Goal: Find specific page/section

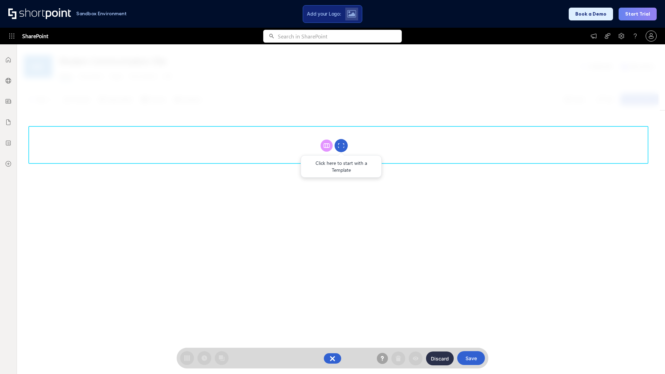
click at [341, 146] on circle at bounding box center [341, 145] width 13 height 13
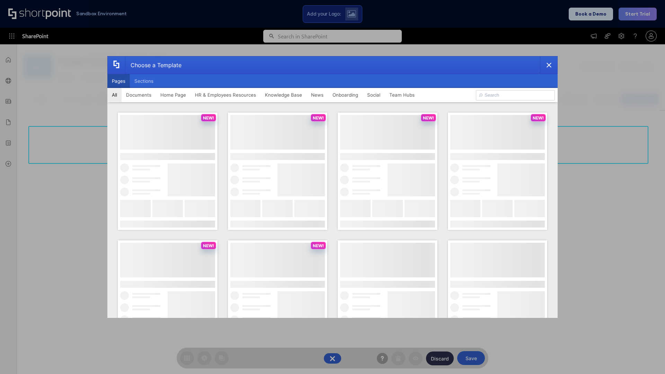
click at [119, 81] on button "Pages" at bounding box center [118, 81] width 23 height 14
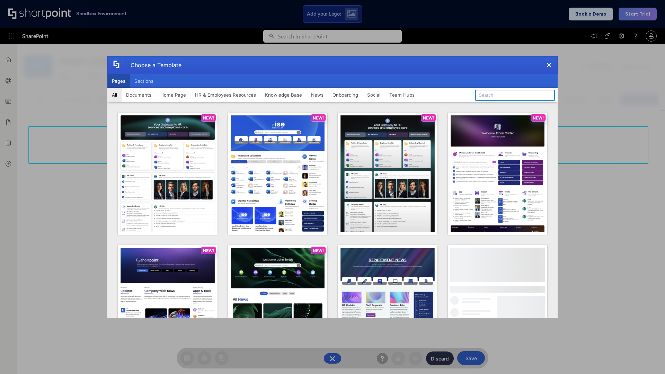
type input "HR 11"
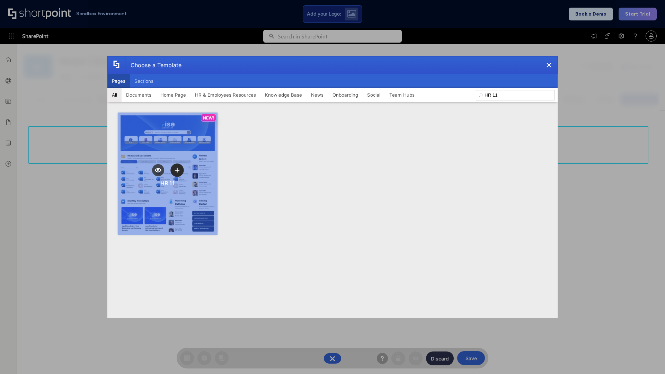
click at [177, 170] on icon "template selector" at bounding box center [177, 170] width 5 height 5
